Goal: Task Accomplishment & Management: Manage account settings

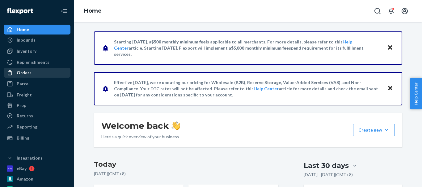
click at [31, 70] on div "Orders" at bounding box center [36, 73] width 65 height 9
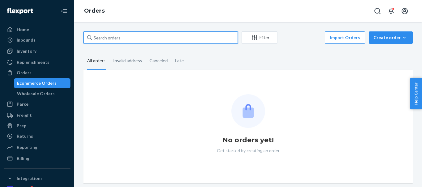
click at [124, 36] on input "text" at bounding box center [160, 38] width 154 height 12
paste input "[PERSON_NAME]"
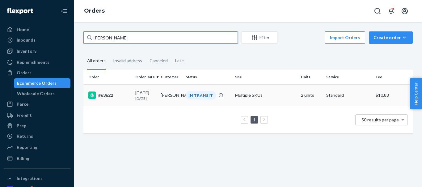
type input "[PERSON_NAME]"
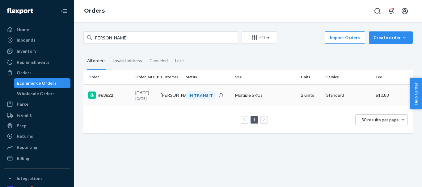
click at [167, 94] on td "[PERSON_NAME]" at bounding box center [170, 96] width 25 height 22
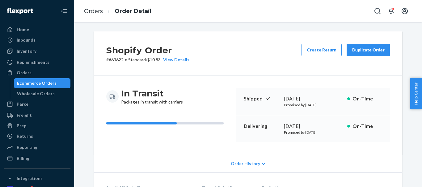
click at [367, 53] on button "Duplicate Order" at bounding box center [368, 50] width 43 height 12
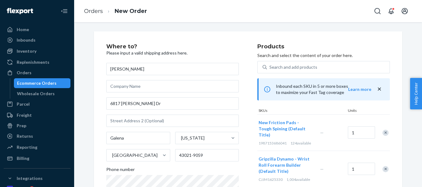
click at [385, 130] on div "Remove Item" at bounding box center [385, 133] width 6 height 6
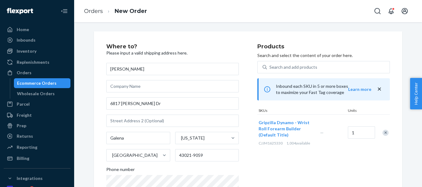
click at [384, 130] on div at bounding box center [381, 133] width 15 height 16
click at [384, 130] on div "Remove Item" at bounding box center [385, 133] width 6 height 6
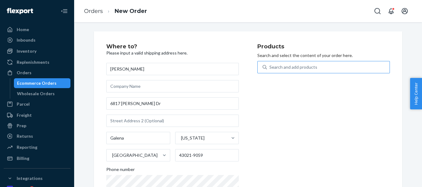
click at [312, 70] on div "Search and add products" at bounding box center [293, 67] width 48 height 6
click at [270, 70] on input "Search and add products" at bounding box center [269, 67] width 1 height 6
type input "Tornado"
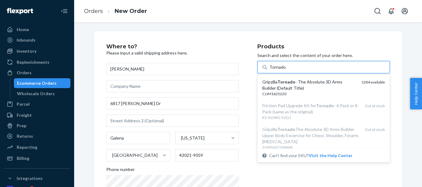
click at [312, 91] on div "Gripzilla Tornado - The Absolute 3D Arms Builder (Default Title)" at bounding box center [309, 85] width 94 height 12
click at [286, 70] on input "Tornado" at bounding box center [277, 67] width 16 height 6
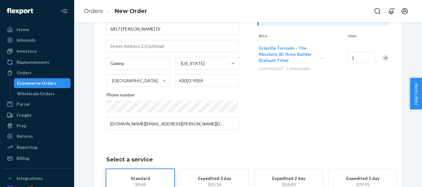
scroll to position [119, 0]
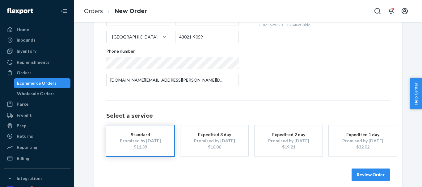
click at [371, 169] on div "Review Order" at bounding box center [248, 172] width 284 height 19
click at [370, 171] on button "Review Order" at bounding box center [371, 175] width 38 height 12
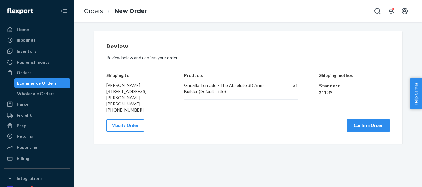
scroll to position [0, 0]
click at [357, 123] on button "Confirm Order" at bounding box center [368, 126] width 43 height 12
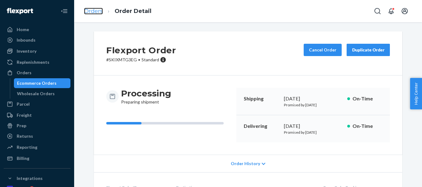
click at [91, 11] on link "Orders" at bounding box center [93, 11] width 19 height 7
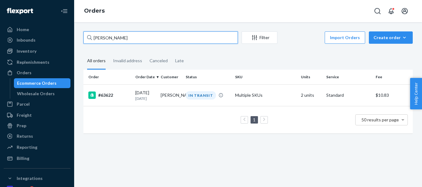
click at [105, 38] on input "[PERSON_NAME]" at bounding box center [160, 38] width 154 height 12
paste input "[PERSON_NAME]"
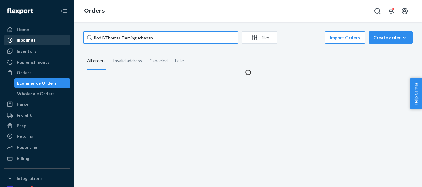
drag, startPoint x: 146, startPoint y: 40, endPoint x: 54, endPoint y: 38, distance: 91.8
click at [54, 38] on div "Home Inbounds Shipping Plans Problems Inventory Products Replenishments Orders …" at bounding box center [211, 93] width 422 height 187
paste input "[PERSON_NAME]"
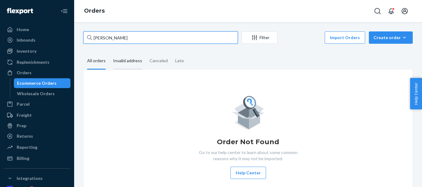
type input "[PERSON_NAME]"
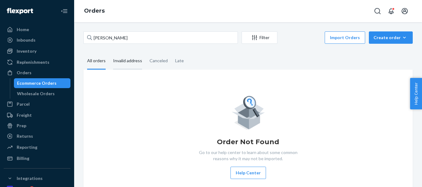
click at [119, 61] on div "Invalid address" at bounding box center [127, 61] width 29 height 17
click at [109, 53] on input "Invalid address" at bounding box center [109, 53] width 0 height 0
click at [94, 61] on div "All orders" at bounding box center [96, 61] width 19 height 17
click at [83, 53] on input "All orders" at bounding box center [83, 53] width 0 height 0
click at [374, 36] on div "Create order" at bounding box center [390, 38] width 35 height 6
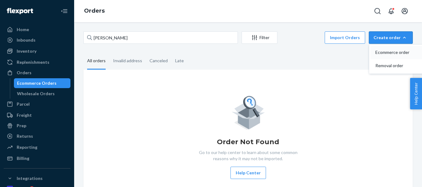
click at [377, 50] on span "Ecommerce order" at bounding box center [394, 52] width 38 height 4
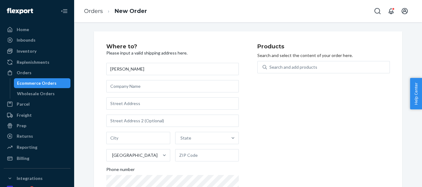
type input "[PERSON_NAME]"
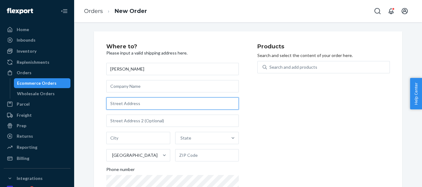
click at [130, 103] on input "text" at bounding box center [172, 104] width 133 height 12
paste input "[STREET_ADDRESS]"
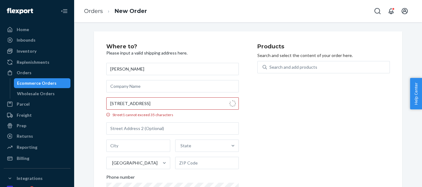
type input "[STREET_ADDRESS]"
type input "[GEOGRAPHIC_DATA]"
type input "15228"
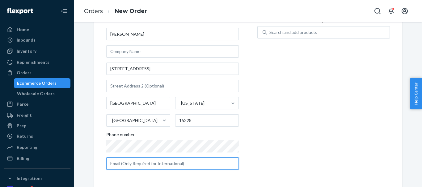
click at [156, 159] on input "text" at bounding box center [172, 164] width 133 height 12
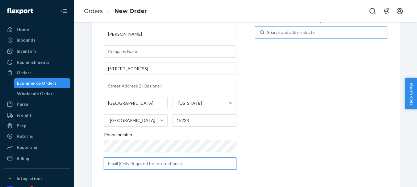
paste input "[EMAIL_ADDRESS][DOMAIN_NAME]"
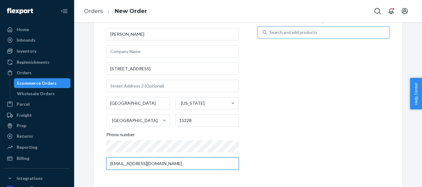
type input "[EMAIL_ADDRESS][DOMAIN_NAME]"
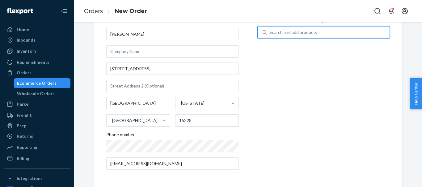
click at [300, 36] on div "Search and add products" at bounding box center [328, 32] width 123 height 11
click at [270, 36] on input "0 results available. Use Up and Down to choose options, press Enter to select t…" at bounding box center [269, 32] width 1 height 6
type input "Tornado"
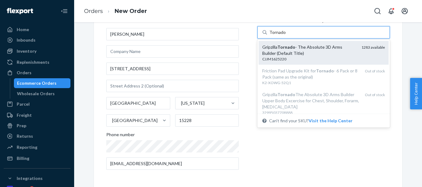
click at [301, 48] on div "Gripzilla Tornado - The Absolute 3D Arms Builder (Default Title)" at bounding box center [309, 50] width 94 height 12
click at [286, 36] on input "Tornado" at bounding box center [277, 32] width 16 height 6
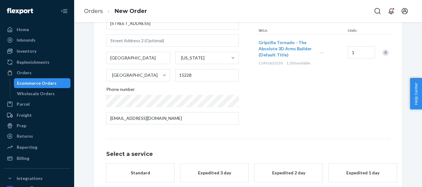
scroll to position [112, 0]
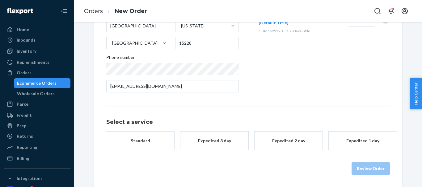
click at [147, 147] on button "Standard" at bounding box center [140, 141] width 68 height 19
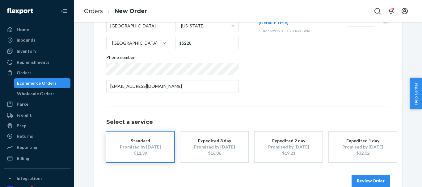
click at [356, 180] on button "Review Order" at bounding box center [371, 181] width 38 height 12
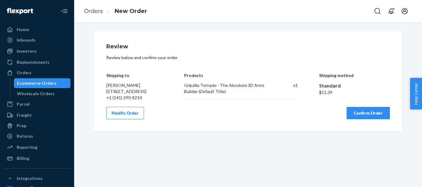
click at [361, 120] on button "Confirm Order" at bounding box center [368, 113] width 43 height 12
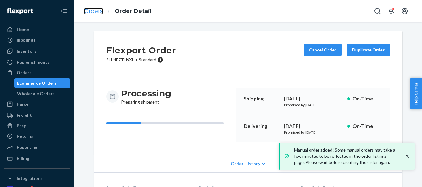
click at [92, 9] on link "Orders" at bounding box center [93, 11] width 19 height 7
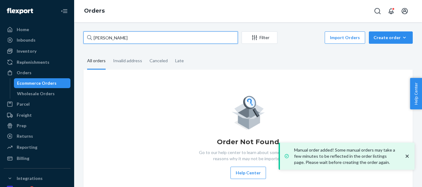
click at [119, 41] on input "[PERSON_NAME]" at bounding box center [160, 38] width 154 height 12
paste input "[PERSON_NAME]"
type input "[PERSON_NAME]"
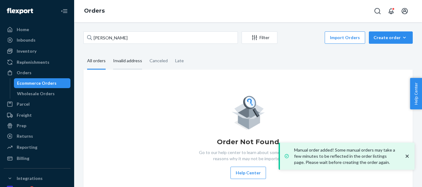
click at [120, 64] on div "Invalid address" at bounding box center [127, 61] width 29 height 17
click at [109, 53] on input "Invalid address" at bounding box center [109, 53] width 0 height 0
click at [98, 63] on div "All orders" at bounding box center [96, 61] width 19 height 17
click at [83, 53] on input "All orders" at bounding box center [83, 53] width 0 height 0
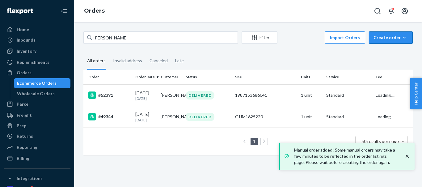
click at [377, 39] on div "Create order" at bounding box center [390, 38] width 35 height 6
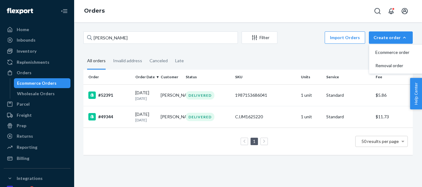
click at [284, 55] on fieldset "All orders Invalid address Canceled Late" at bounding box center [247, 61] width 329 height 17
click at [384, 53] on span "Ecommerce order" at bounding box center [394, 52] width 38 height 4
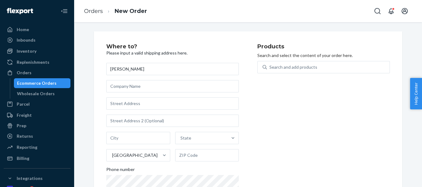
type input "[PERSON_NAME]"
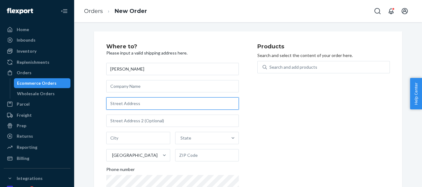
click at [141, 106] on input "text" at bounding box center [172, 104] width 133 height 12
paste input "[STREET_ADDRESS]"
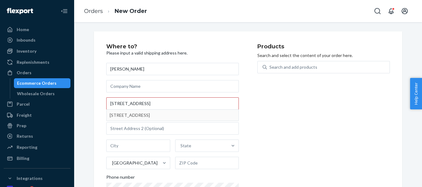
type input "[STREET_ADDRESS]"
type input "[GEOGRAPHIC_DATA]"
type input "LS17 7SN"
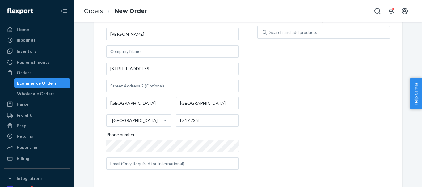
scroll to position [35, 0]
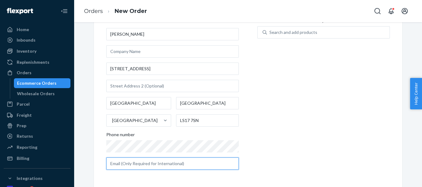
click at [143, 165] on input "text" at bounding box center [172, 164] width 133 height 12
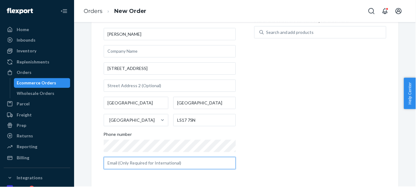
paste input "[EMAIL_ADDRESS][DOMAIN_NAME]"
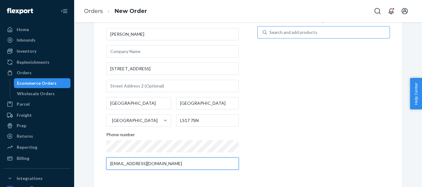
type input "[EMAIL_ADDRESS][DOMAIN_NAME]"
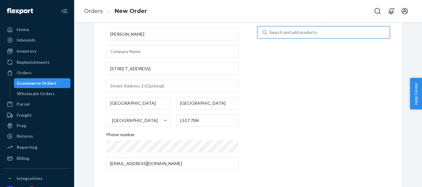
click at [306, 30] on div "Search and add products" at bounding box center [293, 32] width 48 height 6
click at [270, 30] on input "0 results available. Use Up and Down to choose options, press Enter to select t…" at bounding box center [269, 32] width 1 height 6
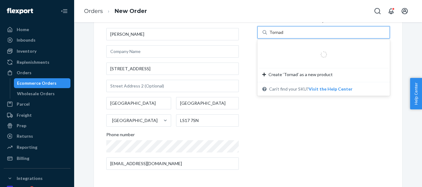
type input "Tornado"
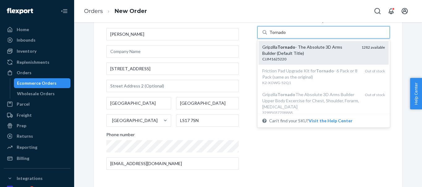
click at [304, 53] on div "Gripzilla Tornado - The Absolute 3D Arms Builder (Default Title)" at bounding box center [309, 50] width 94 height 12
click at [286, 36] on input "Tornado" at bounding box center [277, 32] width 16 height 6
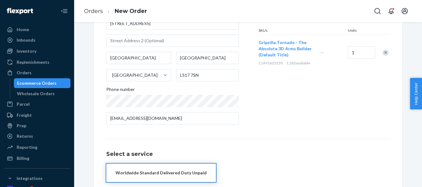
scroll to position [112, 0]
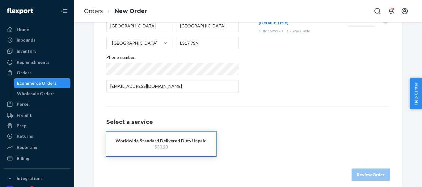
click at [163, 144] on div "$30.20" at bounding box center [161, 147] width 91 height 6
click at [374, 175] on button "Review Order" at bounding box center [371, 175] width 38 height 12
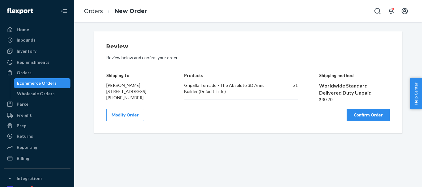
click at [363, 117] on button "Confirm Order" at bounding box center [368, 115] width 43 height 12
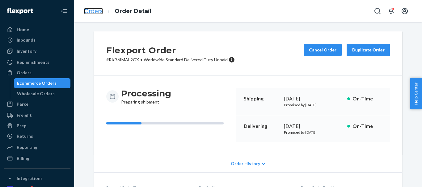
click at [98, 9] on link "Orders" at bounding box center [93, 11] width 19 height 7
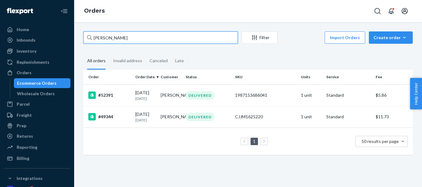
drag, startPoint x: 118, startPoint y: 38, endPoint x: 109, endPoint y: 31, distance: 11.5
click at [24, 32] on div "Home Inbounds Shipping Plans Problems Inventory Products Replenishments Orders …" at bounding box center [211, 93] width 422 height 187
paste input "[PERSON_NAME]"
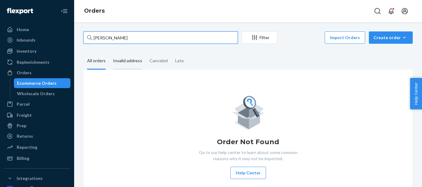
type input "[PERSON_NAME]"
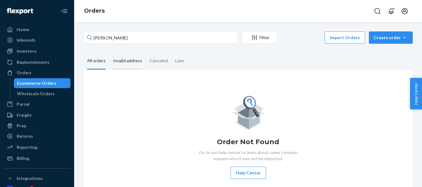
click at [120, 62] on div "Invalid address" at bounding box center [127, 61] width 29 height 17
click at [109, 53] on input "Invalid address" at bounding box center [109, 53] width 0 height 0
click at [99, 64] on div "All orders" at bounding box center [96, 61] width 19 height 17
click at [83, 53] on input "All orders" at bounding box center [83, 53] width 0 height 0
click at [175, 63] on div "Late" at bounding box center [179, 61] width 9 height 17
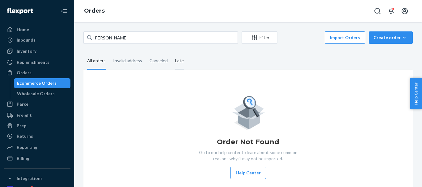
click at [171, 53] on input "Late" at bounding box center [171, 53] width 0 height 0
click at [150, 63] on div "Canceled" at bounding box center [158, 61] width 18 height 17
click at [146, 53] on input "Canceled" at bounding box center [146, 53] width 0 height 0
click at [125, 63] on div "Invalid address" at bounding box center [127, 61] width 29 height 17
click at [109, 53] on input "Invalid address" at bounding box center [109, 53] width 0 height 0
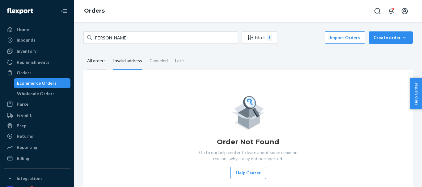
click at [100, 63] on div "All orders" at bounding box center [96, 61] width 19 height 17
click at [83, 53] on input "All orders" at bounding box center [83, 53] width 0 height 0
click at [384, 38] on div "Create order" at bounding box center [390, 38] width 35 height 6
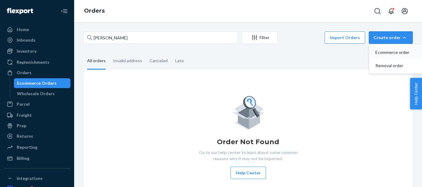
click at [382, 50] on span "Ecommerce order" at bounding box center [394, 52] width 38 height 4
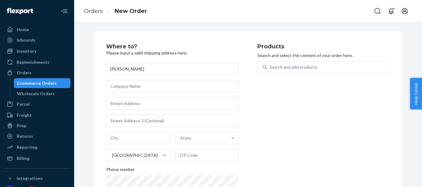
click at [107, 69] on input "[PERSON_NAME]" at bounding box center [172, 69] width 133 height 12
click at [124, 69] on input "[PERSON_NAME]" at bounding box center [172, 69] width 133 height 12
type input "[PERSON_NAME]"
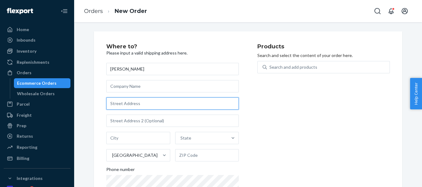
click at [121, 101] on input "text" at bounding box center [172, 104] width 133 height 12
paste input "[STREET_ADDRESS]"
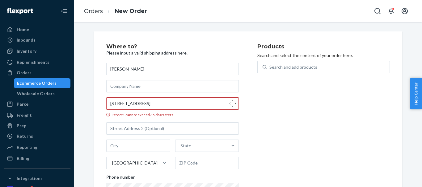
type input "[STREET_ADDRESS]"
type input "[GEOGRAPHIC_DATA]"
type input "T2C 2R1"
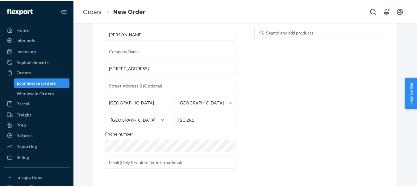
scroll to position [35, 0]
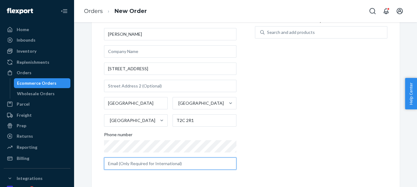
click at [149, 166] on input "text" at bounding box center [170, 164] width 133 height 12
paste input "[EMAIL_ADDRESS][DOMAIN_NAME]"
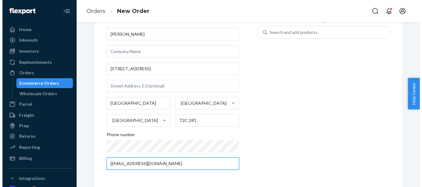
scroll to position [0, 0]
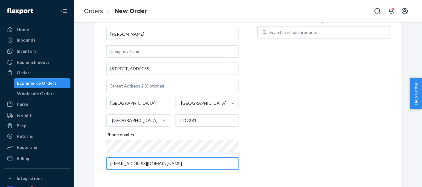
type input "[EMAIL_ADDRESS][DOMAIN_NAME]"
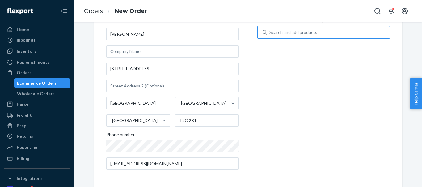
click at [288, 32] on div "Search and add products" at bounding box center [293, 32] width 48 height 6
click at [270, 32] on input "Search and add products" at bounding box center [269, 32] width 1 height 6
type input "wraps"
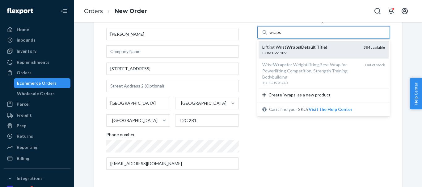
click at [301, 53] on div "CJJM1861109" at bounding box center [310, 52] width 96 height 5
click at [281, 36] on input "wraps" at bounding box center [275, 32] width 12 height 6
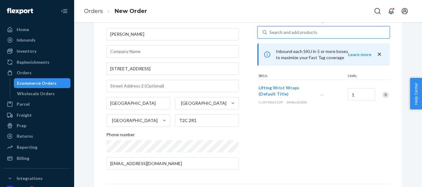
click at [275, 34] on div "Search and add products" at bounding box center [293, 32] width 48 height 6
click at [270, 34] on input "0 results available. Use Up and Down to choose options, press Enter to select t…" at bounding box center [269, 32] width 1 height 6
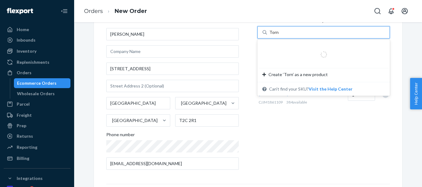
type input "Tornado"
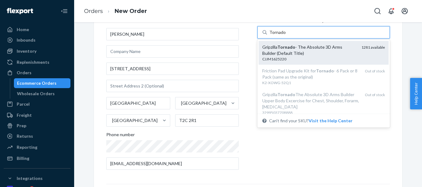
click at [288, 48] on em "Tornado" at bounding box center [286, 46] width 18 height 5
click at [286, 36] on input "Tornado" at bounding box center [277, 32] width 16 height 6
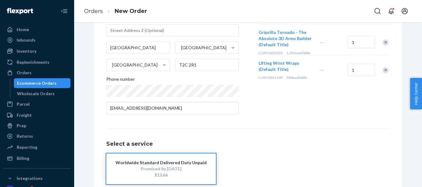
scroll to position [125, 0]
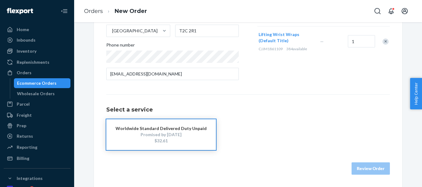
click at [161, 137] on div "Promised by [DATE]" at bounding box center [161, 135] width 91 height 6
click at [360, 167] on button "Review Order" at bounding box center [371, 169] width 38 height 12
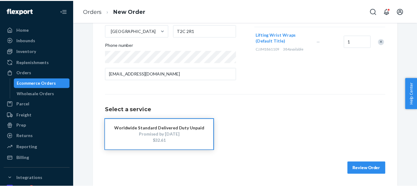
scroll to position [0, 0]
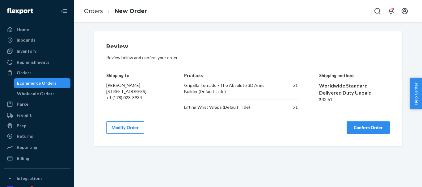
click at [363, 126] on button "Confirm Order" at bounding box center [368, 128] width 43 height 12
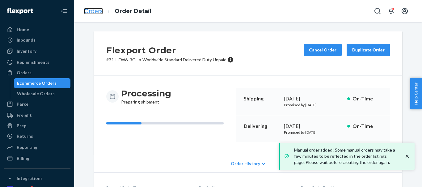
click at [89, 9] on link "Orders" at bounding box center [93, 11] width 19 height 7
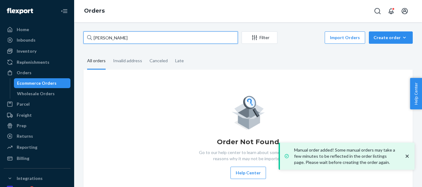
drag, startPoint x: 75, startPoint y: 40, endPoint x: 94, endPoint y: 38, distance: 19.2
click at [52, 40] on div "Home Inbounds Shipping Plans Problems Inventory Products Replenishments Orders …" at bounding box center [211, 93] width 422 height 187
paste input "[PERSON_NAME]"
type input "[PERSON_NAME]"
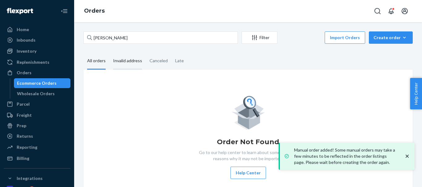
click at [126, 66] on div "Invalid address" at bounding box center [127, 61] width 29 height 17
click at [109, 53] on input "Invalid address" at bounding box center [109, 53] width 0 height 0
click at [96, 64] on div "All orders" at bounding box center [96, 61] width 19 height 17
click at [83, 53] on input "All orders" at bounding box center [83, 53] width 0 height 0
click at [131, 64] on div "Invalid address" at bounding box center [127, 61] width 29 height 17
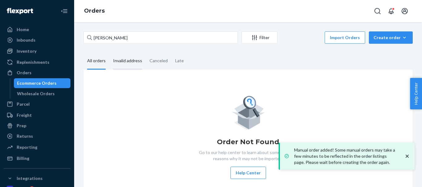
click at [109, 53] on input "Invalid address" at bounding box center [109, 53] width 0 height 0
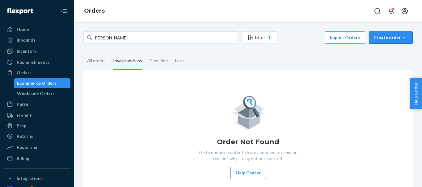
click at [379, 38] on div "Create order" at bounding box center [390, 38] width 35 height 6
click at [388, 52] on span "Ecommerce order" at bounding box center [394, 52] width 38 height 4
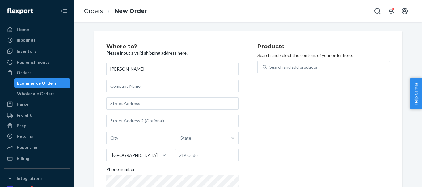
type input "[PERSON_NAME]"
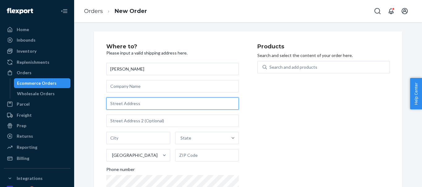
click at [142, 98] on input "text" at bounding box center [172, 104] width 133 height 12
paste input "[STREET_ADDRESS][PERSON_NAME]"
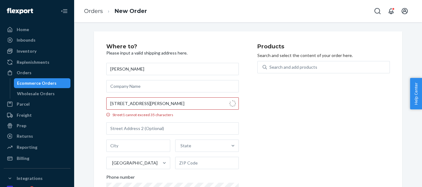
type input "[STREET_ADDRESS]"
type input "Monticello"
type input "61856"
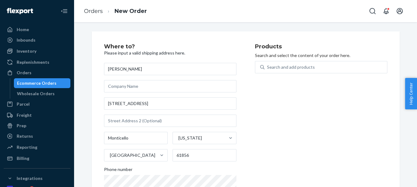
scroll to position [6, 0]
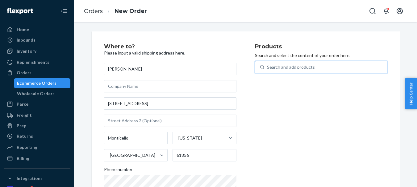
click at [293, 62] on div "Search and add products" at bounding box center [326, 67] width 123 height 11
click at [268, 64] on input "0 results available. Use Up and Down to choose options, press Enter to select t…" at bounding box center [267, 67] width 1 height 6
type input "Tornado"
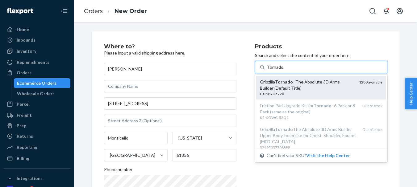
click at [294, 79] on div "Gripzilla Tornado - The Absolute 3D Arms Builder (Default Title)" at bounding box center [307, 85] width 94 height 12
click at [284, 70] on input "Tornado" at bounding box center [275, 67] width 16 height 6
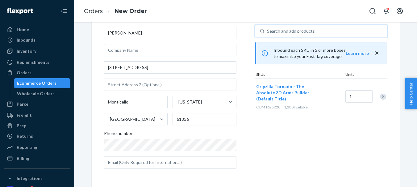
scroll to position [112, 0]
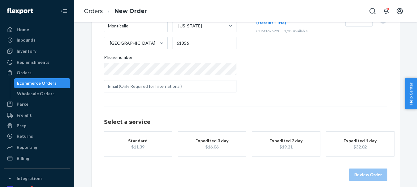
click at [148, 139] on button "Standard $11.39" at bounding box center [138, 144] width 68 height 25
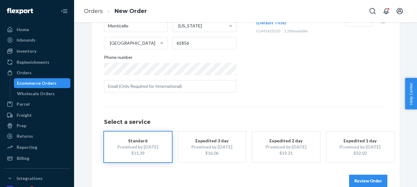
click at [373, 177] on button "Review Order" at bounding box center [368, 181] width 38 height 12
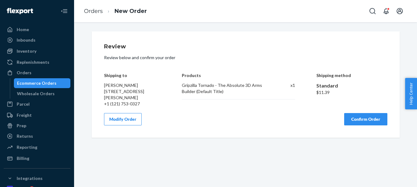
scroll to position [0, 0]
click at [369, 114] on button "Confirm Order" at bounding box center [365, 119] width 43 height 12
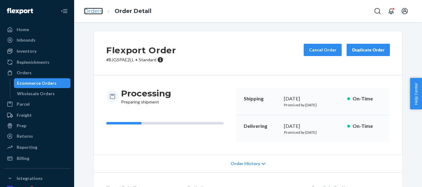
click at [94, 11] on link "Orders" at bounding box center [93, 11] width 19 height 7
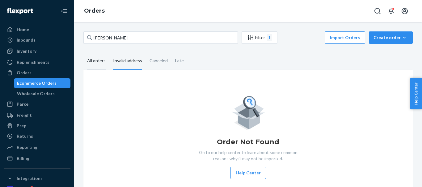
click at [100, 64] on div "All orders" at bounding box center [96, 61] width 19 height 17
click at [83, 53] on input "All orders" at bounding box center [83, 53] width 0 height 0
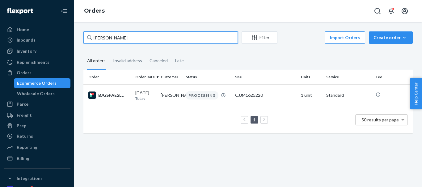
click at [112, 37] on input "[PERSON_NAME]" at bounding box center [160, 38] width 154 height 12
paste input "[PERSON_NAME] [PERSON_NAME]"
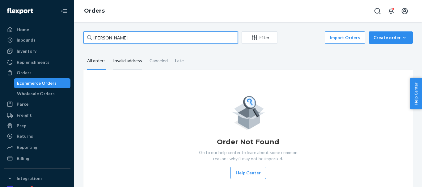
type input "[PERSON_NAME]"
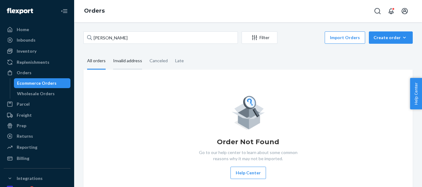
click at [129, 61] on div "Invalid address" at bounding box center [127, 61] width 29 height 17
click at [109, 53] on input "Invalid address" at bounding box center [109, 53] width 0 height 0
click at [97, 61] on div "All orders" at bounding box center [96, 61] width 19 height 17
click at [83, 53] on input "All orders" at bounding box center [83, 53] width 0 height 0
click at [126, 65] on div "Invalid address" at bounding box center [127, 61] width 29 height 17
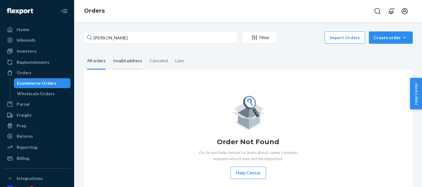
click at [109, 53] on input "Invalid address" at bounding box center [109, 53] width 0 height 0
click at [89, 63] on div "All orders" at bounding box center [96, 61] width 19 height 17
click at [83, 53] on input "All orders" at bounding box center [83, 53] width 0 height 0
click at [380, 35] on div "Create order" at bounding box center [390, 38] width 35 height 6
click at [381, 52] on span "Ecommerce order" at bounding box center [394, 52] width 38 height 4
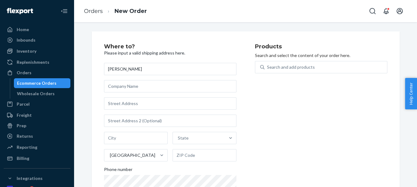
type input "[PERSON_NAME]"
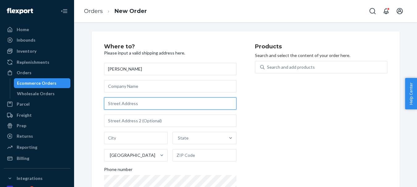
click at [130, 101] on input "text" at bounding box center [170, 104] width 133 height 12
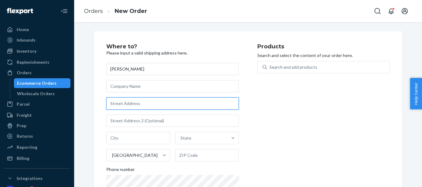
paste input "[STREET_ADDRESS]"
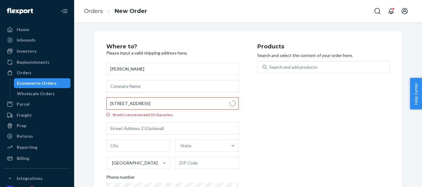
type input "[STREET_ADDRESS]"
type input "Fulshear"
type input "77441"
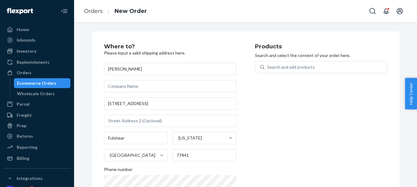
scroll to position [6, 0]
click at [279, 64] on div "Search and add products" at bounding box center [291, 67] width 48 height 6
click at [268, 64] on input "Search and add products" at bounding box center [267, 67] width 1 height 6
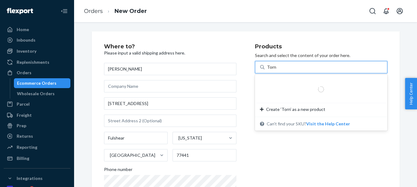
type input "Tornado"
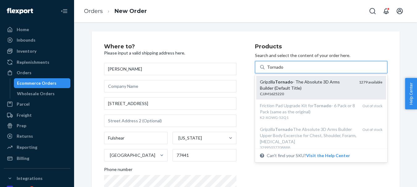
click at [297, 80] on div "Gripzilla Tornado - The Absolute 3D Arms Builder (Default Title)" at bounding box center [307, 85] width 94 height 12
click at [284, 70] on input "Tornado" at bounding box center [275, 67] width 16 height 6
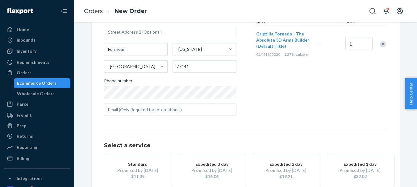
scroll to position [93, 0]
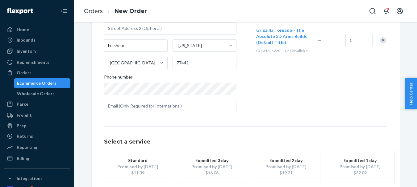
click at [139, 170] on div "$11.39" at bounding box center [137, 173] width 49 height 6
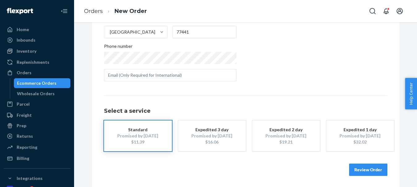
scroll to position [125, 0]
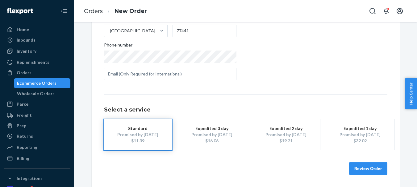
click at [362, 164] on button "Review Order" at bounding box center [368, 169] width 38 height 12
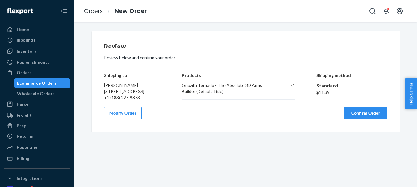
scroll to position [0, 0]
click at [352, 110] on button "Confirm Order" at bounding box center [365, 113] width 43 height 12
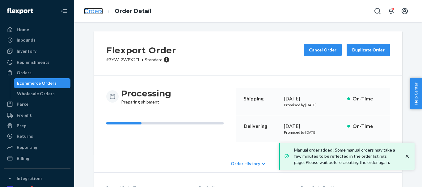
click at [97, 8] on link "Orders" at bounding box center [93, 11] width 19 height 7
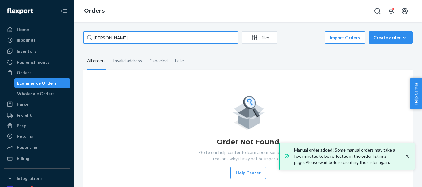
drag, startPoint x: 94, startPoint y: 36, endPoint x: 101, endPoint y: 37, distance: 7.8
click at [58, 36] on div "Home Inbounds Shipping Plans Problems Inventory Products Replenishments Orders …" at bounding box center [211, 93] width 422 height 187
paste input "[PERSON_NAME]"
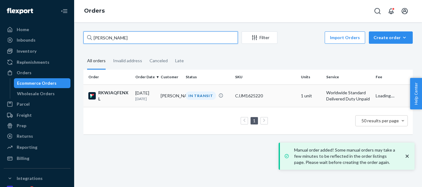
type input "[PERSON_NAME]"
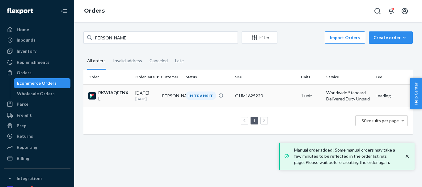
click at [190, 98] on div "IN TRANSIT" at bounding box center [201, 96] width 30 height 8
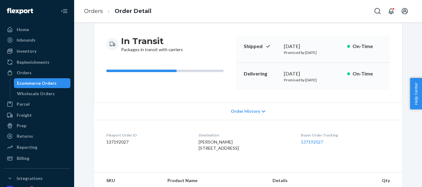
scroll to position [124, 0]
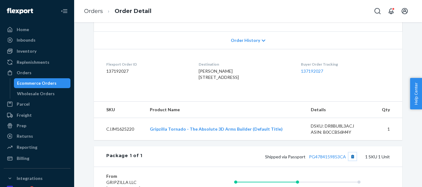
click at [351, 161] on button "Copy tracking number" at bounding box center [352, 157] width 8 height 8
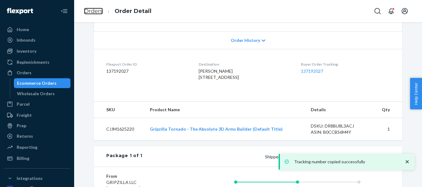
click at [97, 10] on link "Orders" at bounding box center [93, 11] width 19 height 7
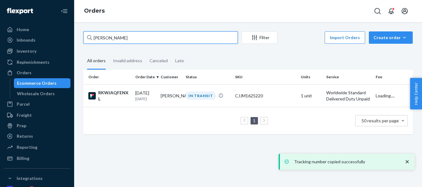
click at [0, 35] on div "Home Inbounds Shipping Plans Problems Inventory Products Replenishments Orders …" at bounding box center [211, 93] width 422 height 187
paste input "[PERSON_NAME]"
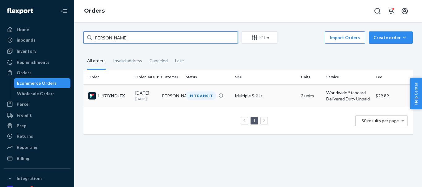
type input "[PERSON_NAME]"
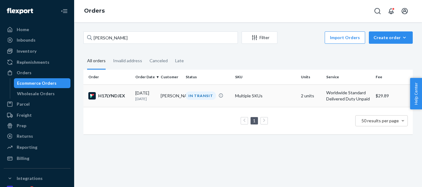
click at [194, 97] on div "IN TRANSIT" at bounding box center [201, 96] width 30 height 8
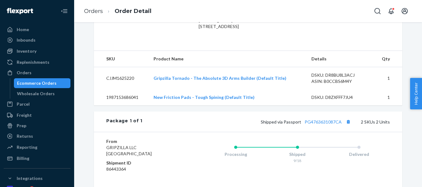
scroll to position [185, 0]
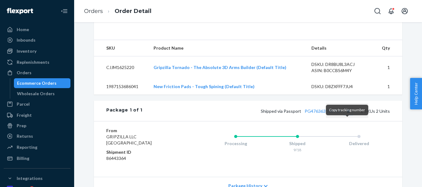
click at [348, 115] on button "Copy tracking number" at bounding box center [348, 111] width 8 height 8
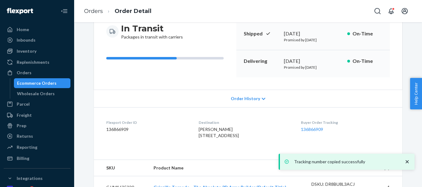
scroll to position [62, 0]
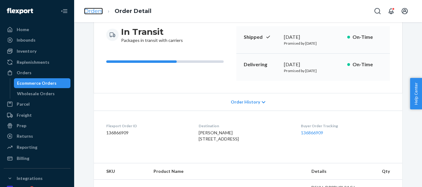
click at [92, 8] on link "Orders" at bounding box center [93, 11] width 19 height 7
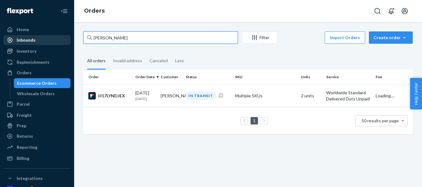
drag, startPoint x: 109, startPoint y: 37, endPoint x: 62, endPoint y: 40, distance: 47.0
click at [62, 40] on div "Home Inbounds Shipping Plans Problems Inventory Products Replenishments Orders …" at bounding box center [211, 93] width 422 height 187
paste input "[PERSON_NAME]"
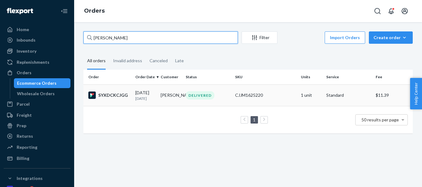
type input "[PERSON_NAME]"
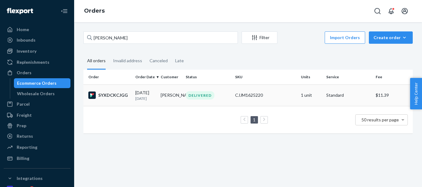
click at [195, 94] on div "DELIVERED" at bounding box center [200, 95] width 29 height 8
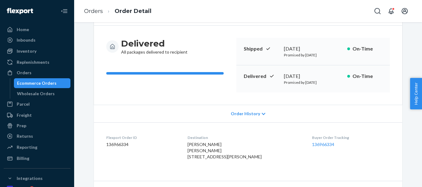
scroll to position [154, 0]
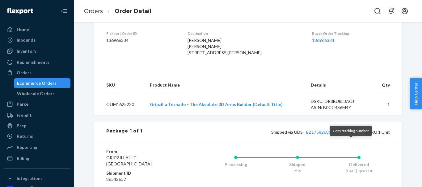
click at [351, 136] on button "Copy tracking number" at bounding box center [352, 132] width 8 height 8
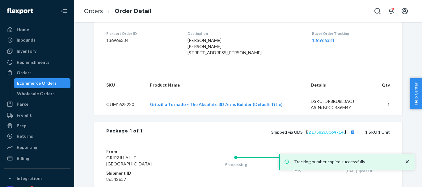
click at [334, 135] on link "EZ17582680647140" at bounding box center [326, 132] width 40 height 5
drag, startPoint x: 99, startPoint y: 14, endPoint x: 100, endPoint y: 24, distance: 10.3
click at [99, 14] on link "Orders" at bounding box center [93, 11] width 19 height 7
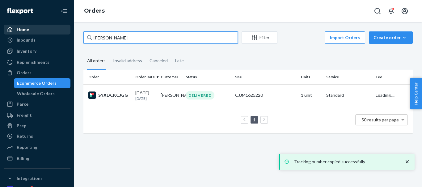
drag, startPoint x: 113, startPoint y: 40, endPoint x: 7, endPoint y: 32, distance: 106.5
click at [7, 33] on div "Home Inbounds Shipping Plans Problems Inventory Products Replenishments Orders …" at bounding box center [211, 93] width 422 height 187
paste input "[PERSON_NAME]"
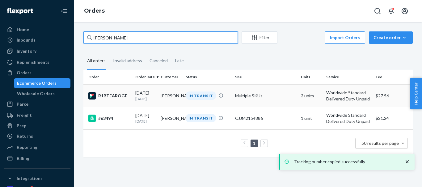
type input "[PERSON_NAME]"
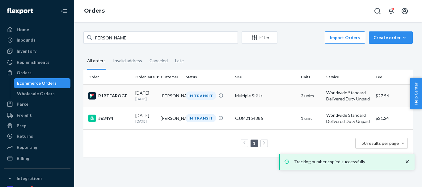
click at [190, 98] on div "IN TRANSIT" at bounding box center [201, 96] width 30 height 8
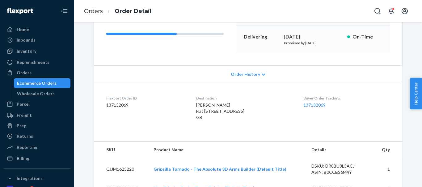
scroll to position [154, 0]
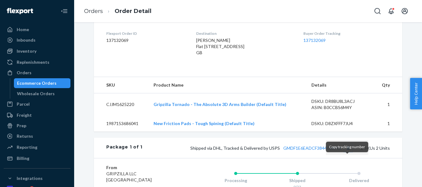
click at [346, 152] on button "Copy tracking number" at bounding box center [348, 148] width 8 height 8
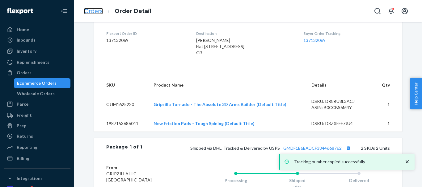
click at [99, 12] on link "Orders" at bounding box center [93, 11] width 19 height 7
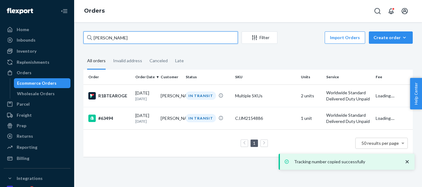
drag, startPoint x: 61, startPoint y: 36, endPoint x: 108, endPoint y: 41, distance: 46.9
click at [58, 36] on div "Home Inbounds Shipping Plans Problems Inventory Products Replenishments Orders …" at bounding box center [211, 93] width 422 height 187
paste input "[PERSON_NAME]"
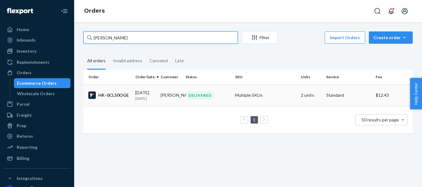
type input "[PERSON_NAME]"
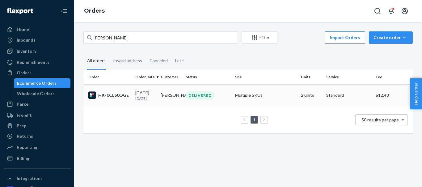
click at [193, 98] on div "DELIVERED" at bounding box center [200, 95] width 29 height 8
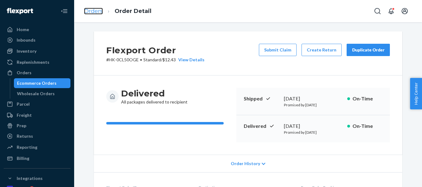
click at [90, 11] on link "Orders" at bounding box center [93, 11] width 19 height 7
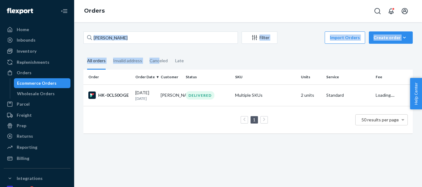
drag, startPoint x: 117, startPoint y: 39, endPoint x: 88, endPoint y: 37, distance: 29.1
click at [88, 37] on div "[PERSON_NAME] Filter Import Orders Create order Ecommerce order Removal order A…" at bounding box center [248, 86] width 339 height 108
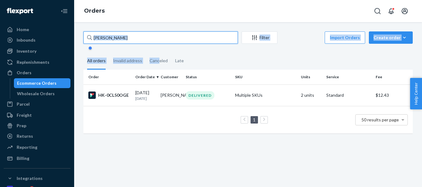
click at [137, 40] on input "[PERSON_NAME]" at bounding box center [160, 38] width 154 height 12
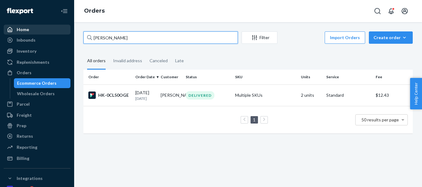
click at [43, 34] on div "Home Inbounds Shipping Plans Problems Inventory Products Replenishments Orders …" at bounding box center [211, 93] width 422 height 187
paste input "[PERSON_NAME]"
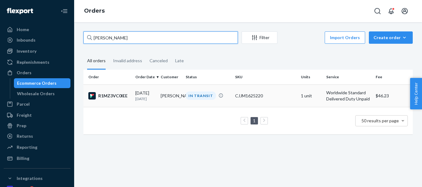
type input "[PERSON_NAME]"
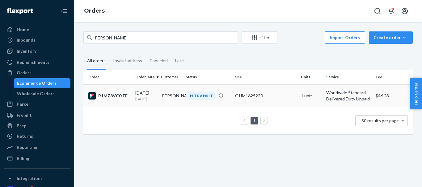
click at [195, 96] on div "IN TRANSIT" at bounding box center [201, 96] width 30 height 8
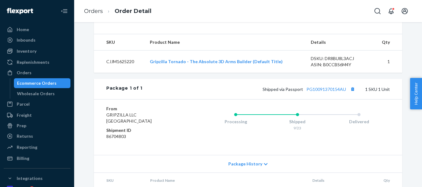
scroll to position [234, 0]
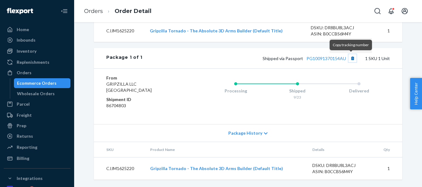
click at [352, 59] on button "Copy tracking number" at bounding box center [352, 58] width 8 height 8
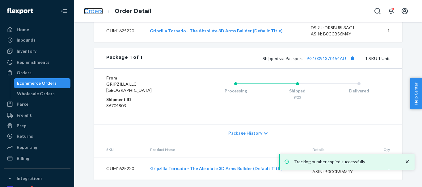
click at [95, 11] on link "Orders" at bounding box center [93, 11] width 19 height 7
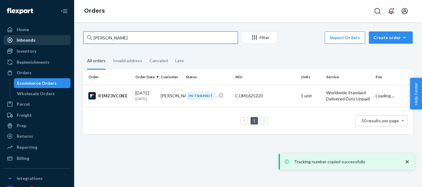
drag, startPoint x: 145, startPoint y: 40, endPoint x: 62, endPoint y: 41, distance: 82.8
click at [54, 41] on div "Home Inbounds Shipping Plans Problems Inventory Products Replenishments Orders …" at bounding box center [211, 93] width 422 height 187
paste input "[PERSON_NAME]"
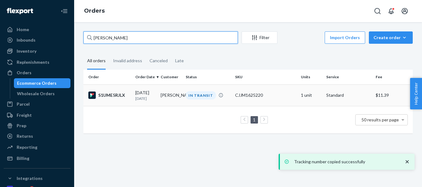
type input "[PERSON_NAME]"
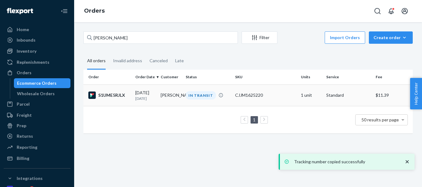
click at [198, 96] on div "IN TRANSIT" at bounding box center [201, 95] width 30 height 8
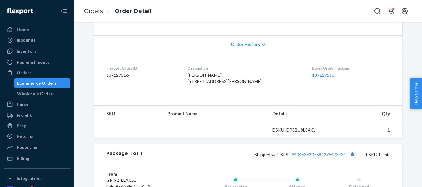
scroll to position [124, 0]
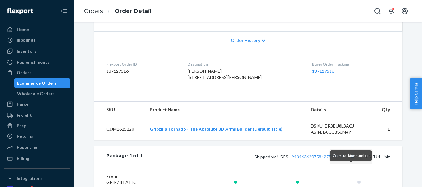
click at [352, 161] on button "Copy tracking number" at bounding box center [352, 157] width 8 height 8
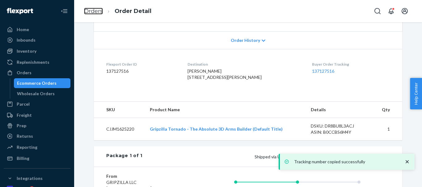
click at [99, 12] on link "Orders" at bounding box center [93, 11] width 19 height 7
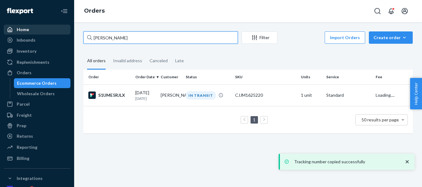
drag, startPoint x: 131, startPoint y: 38, endPoint x: 45, endPoint y: 32, distance: 85.7
click at [44, 32] on div "Home Inbounds Shipping Plans Problems Inventory Products Replenishments Orders …" at bounding box center [211, 93] width 422 height 187
paste input "[PERSON_NAME]"
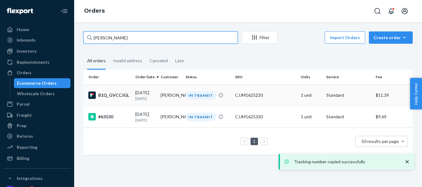
type input "[PERSON_NAME]"
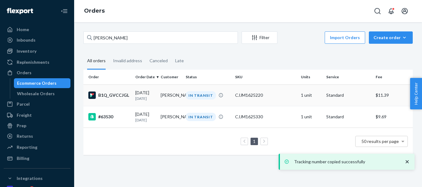
click at [193, 94] on div "IN TRANSIT" at bounding box center [201, 95] width 30 height 8
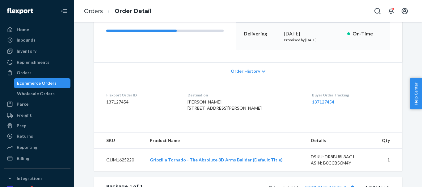
scroll to position [185, 0]
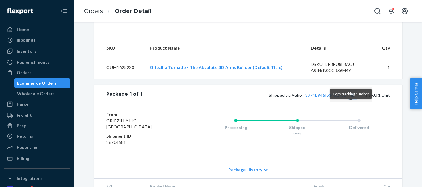
click at [349, 99] on button "Copy tracking number" at bounding box center [352, 95] width 8 height 8
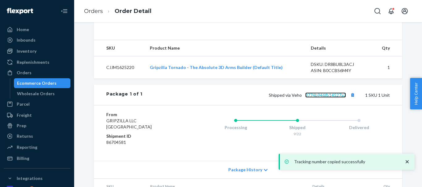
click at [331, 98] on link "8774b946fb14527a2" at bounding box center [325, 95] width 41 height 5
